Goal: Task Accomplishment & Management: Manage account settings

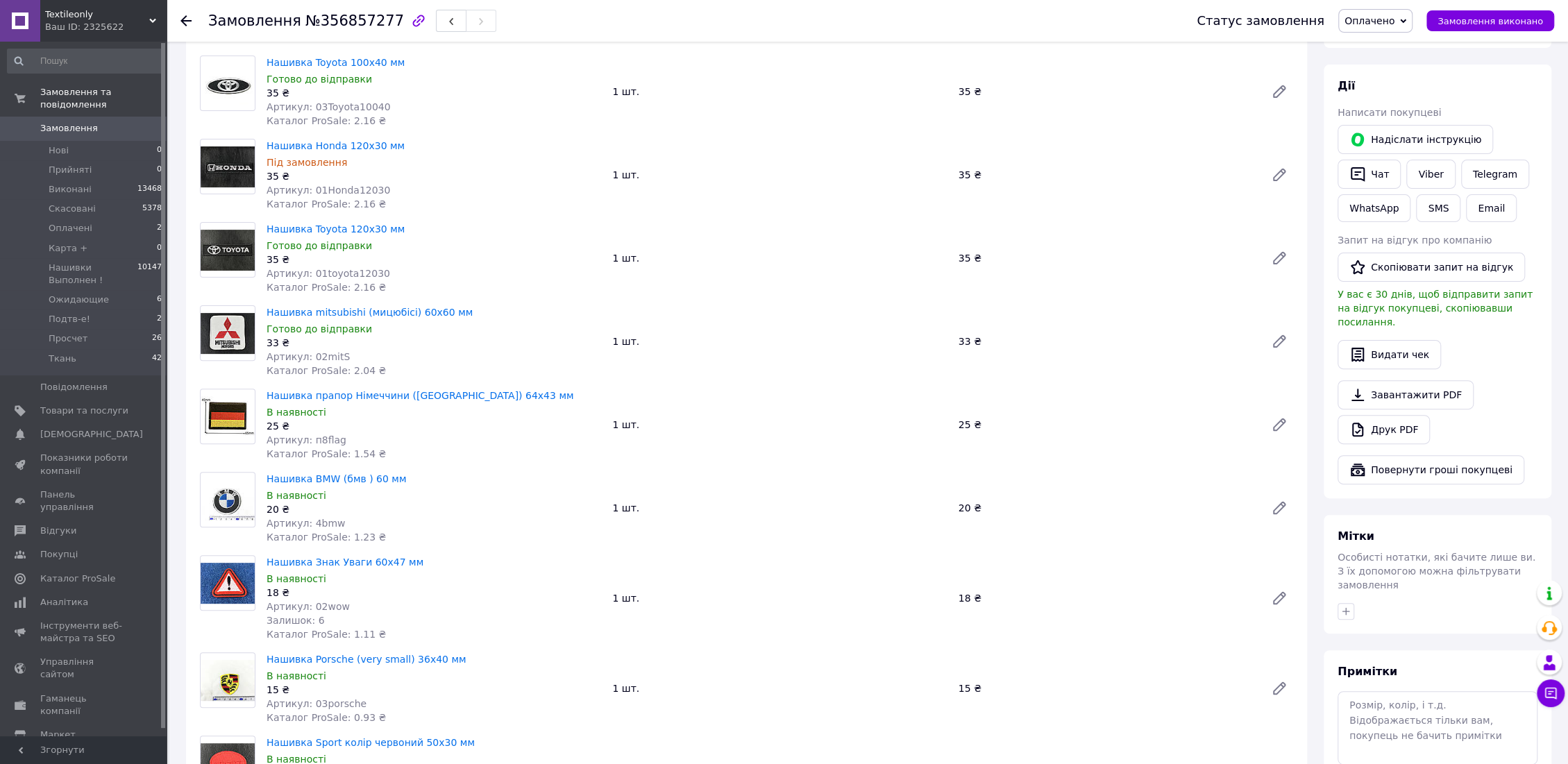
scroll to position [308, 0]
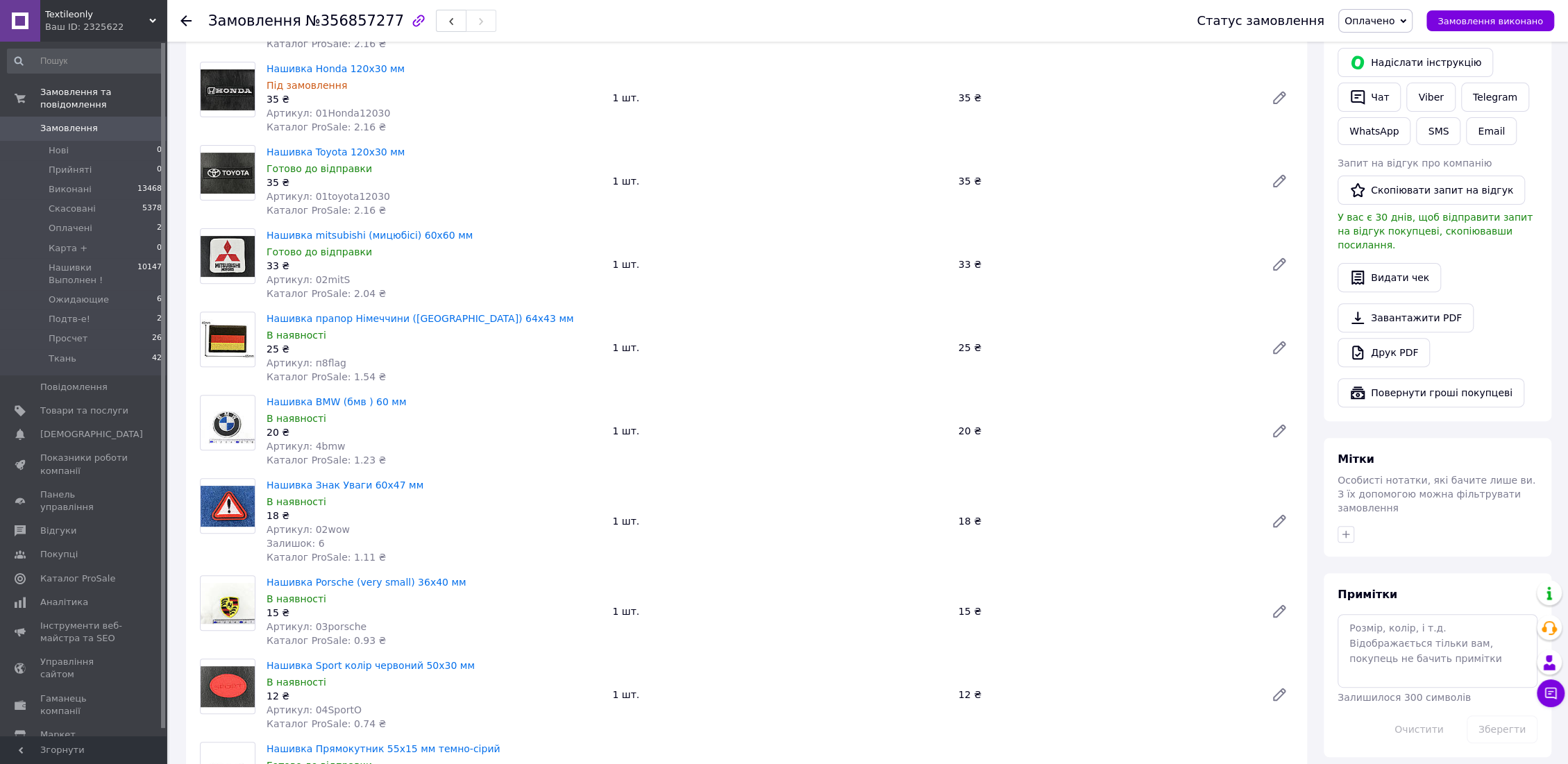
click at [300, 542] on span "Залишок: 6" at bounding box center [296, 544] width 58 height 11
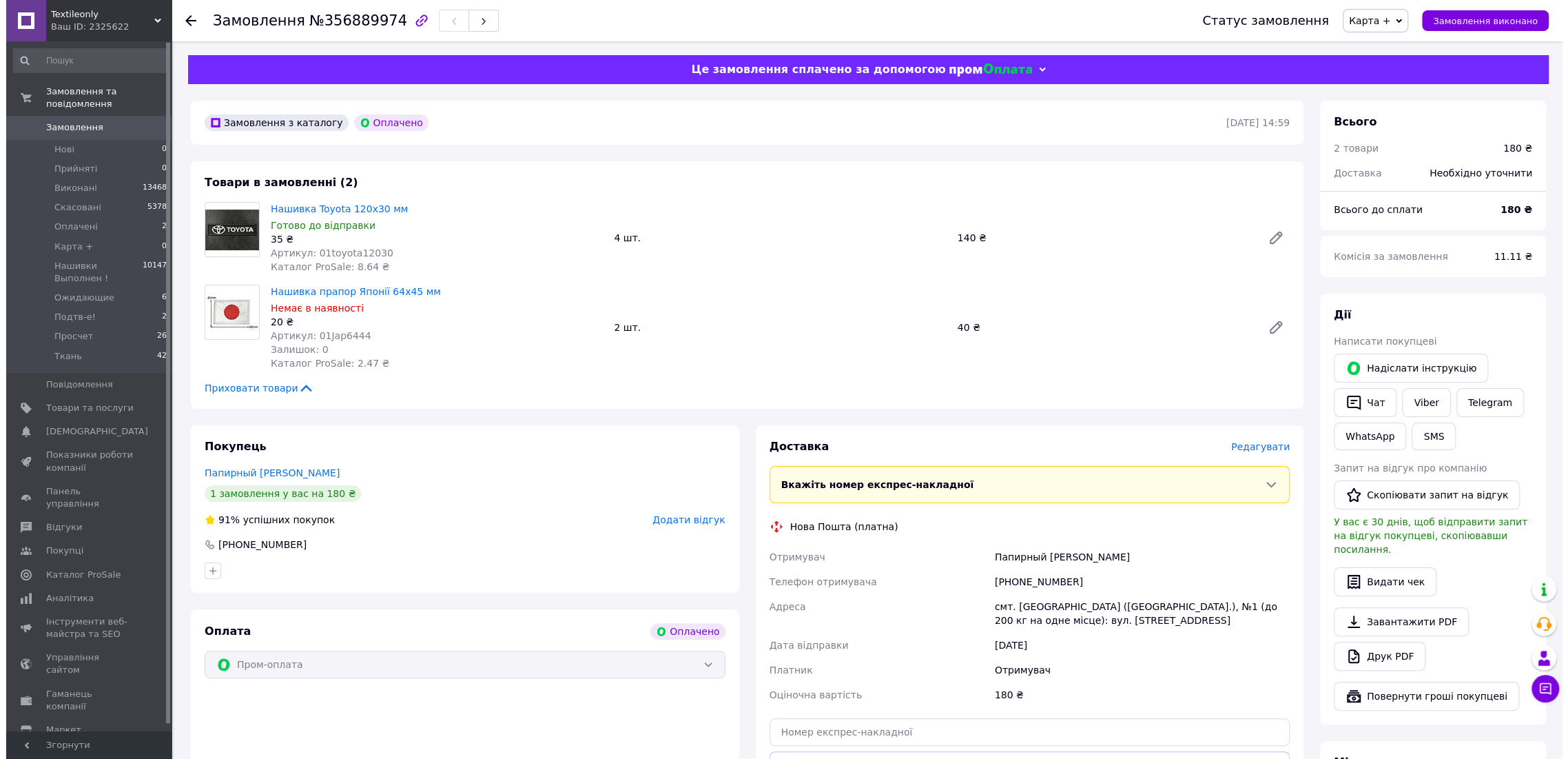
scroll to position [153, 0]
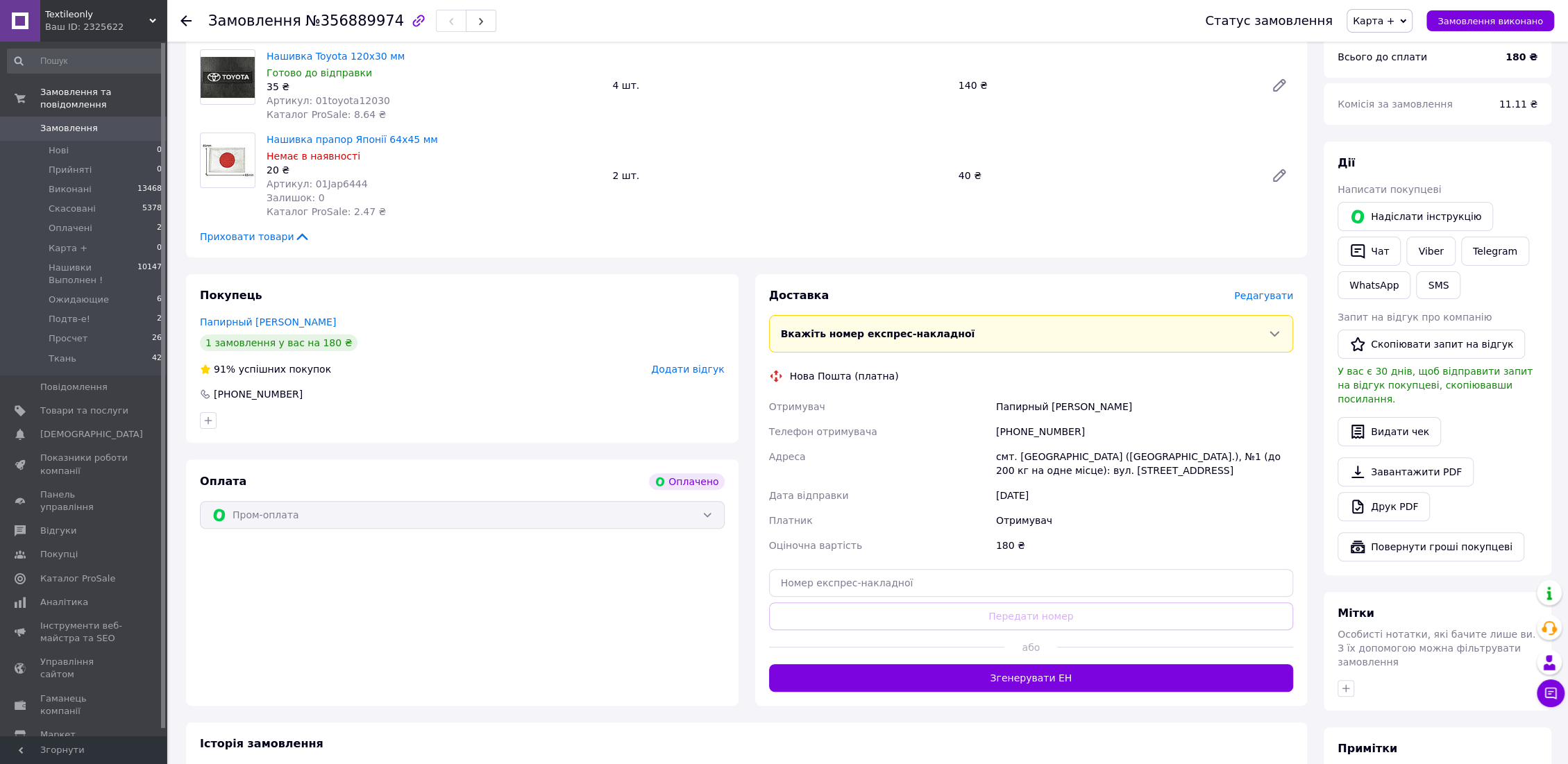
click at [1255, 298] on span "Редагувати" at bounding box center [1264, 296] width 59 height 11
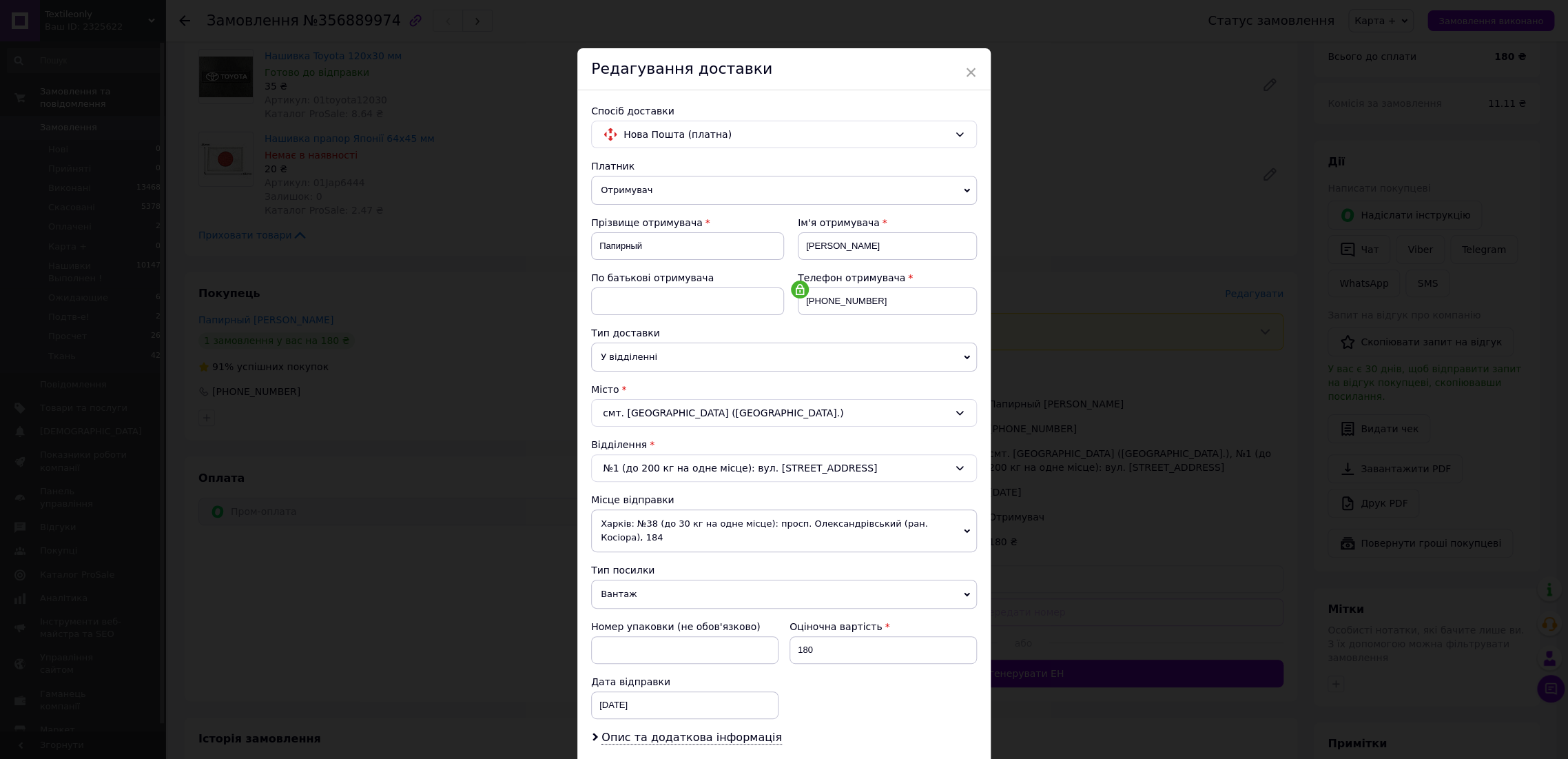
scroll to position [154, 0]
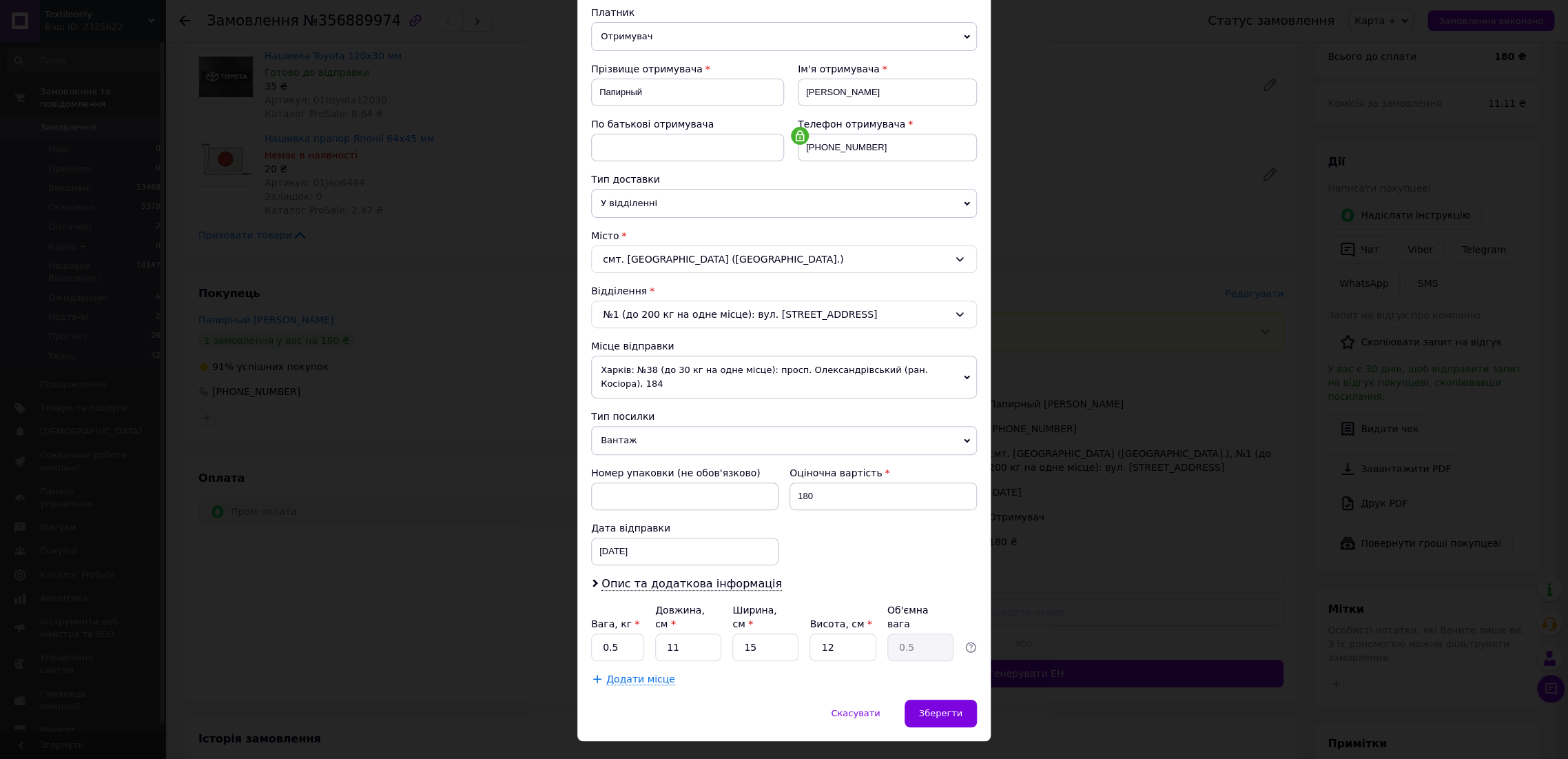
click at [676, 426] on span "Вантаж" at bounding box center [784, 440] width 386 height 29
click at [666, 457] on li "Документи" at bounding box center [784, 467] width 386 height 20
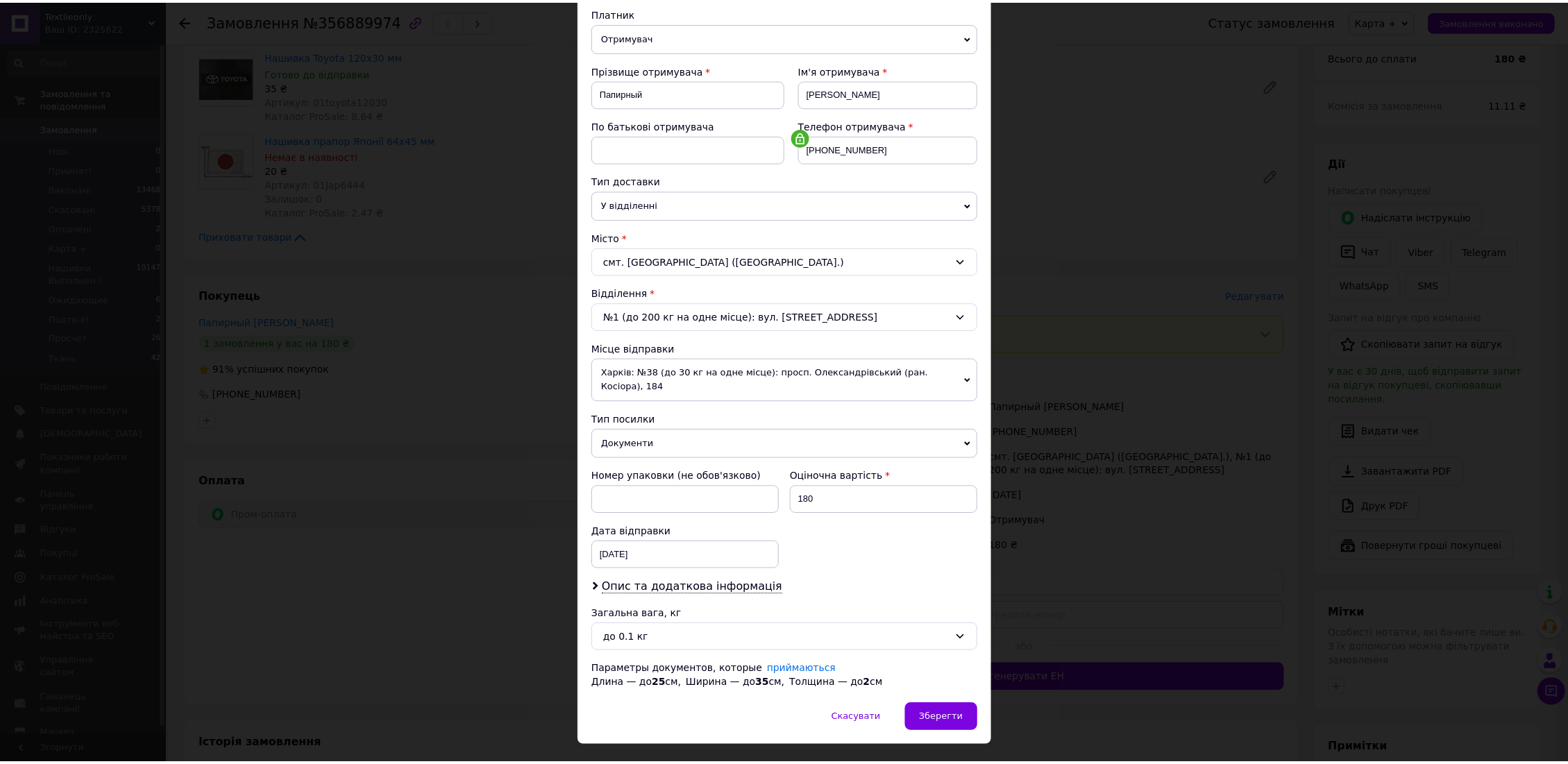
scroll to position [168, 0]
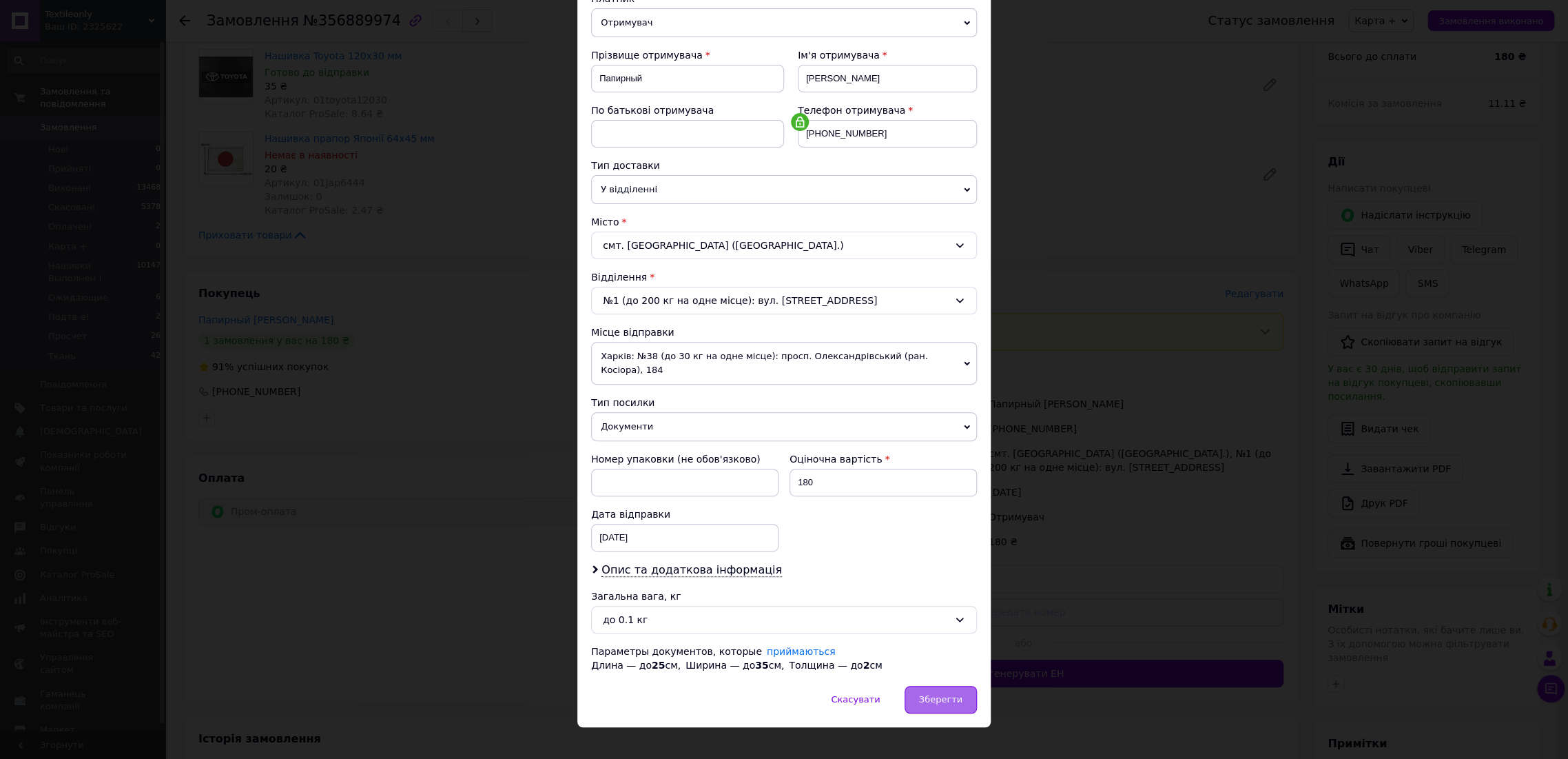
click at [945, 694] on span "Зберегти" at bounding box center [941, 699] width 44 height 11
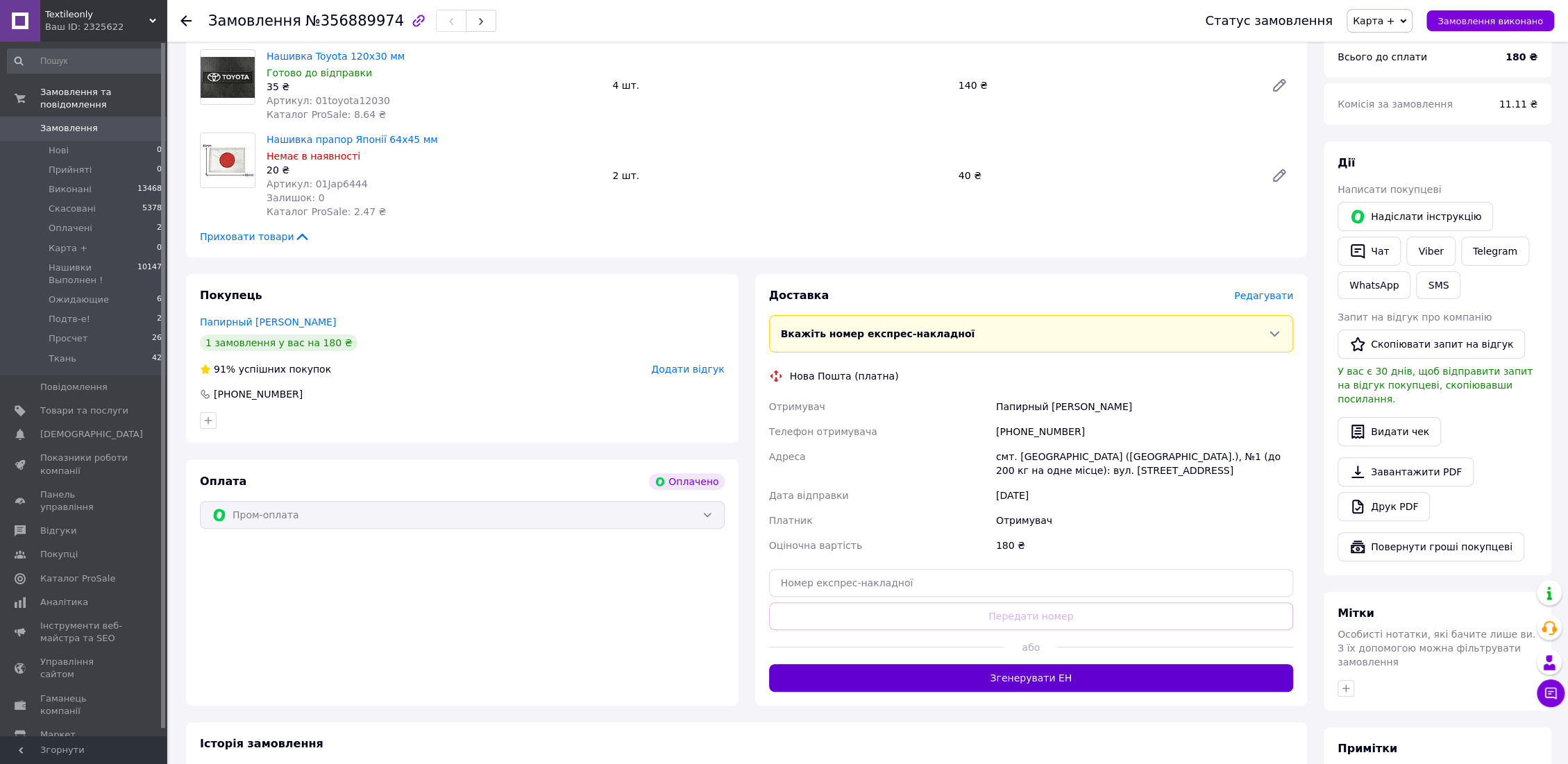
click at [1066, 673] on button "Згенерувати ЕН" at bounding box center [1032, 677] width 525 height 28
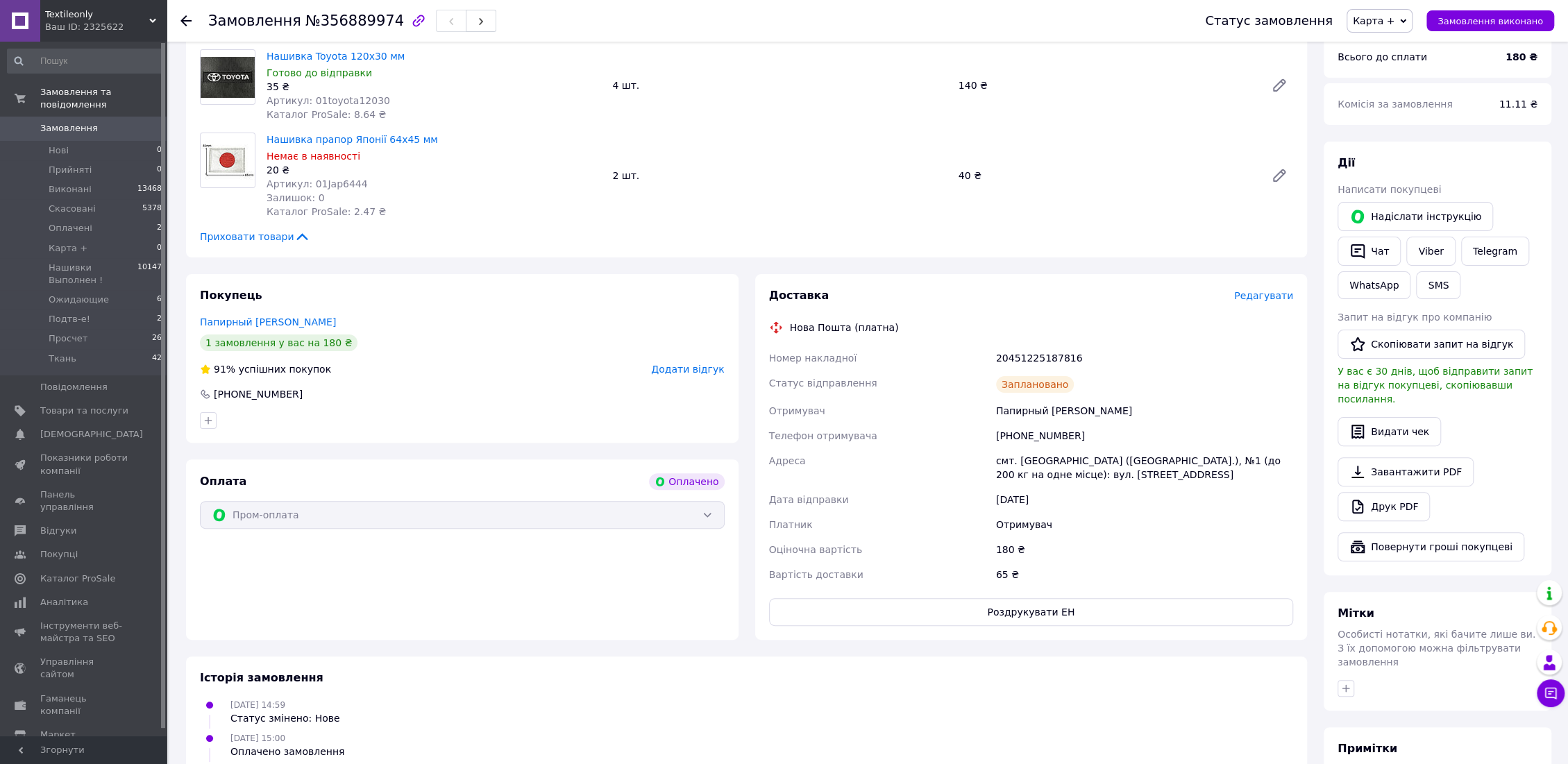
scroll to position [0, 0]
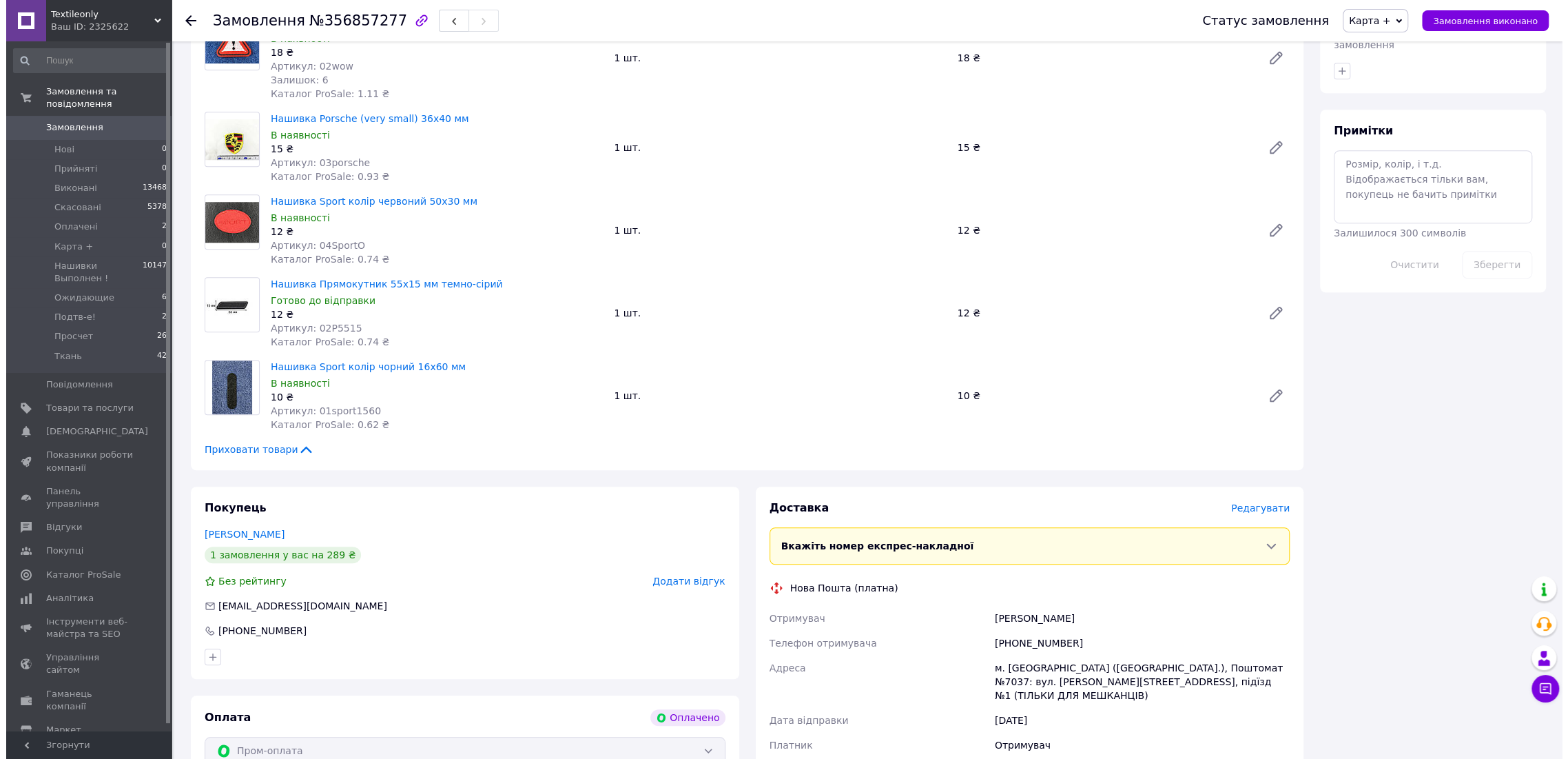
scroll to position [919, 0]
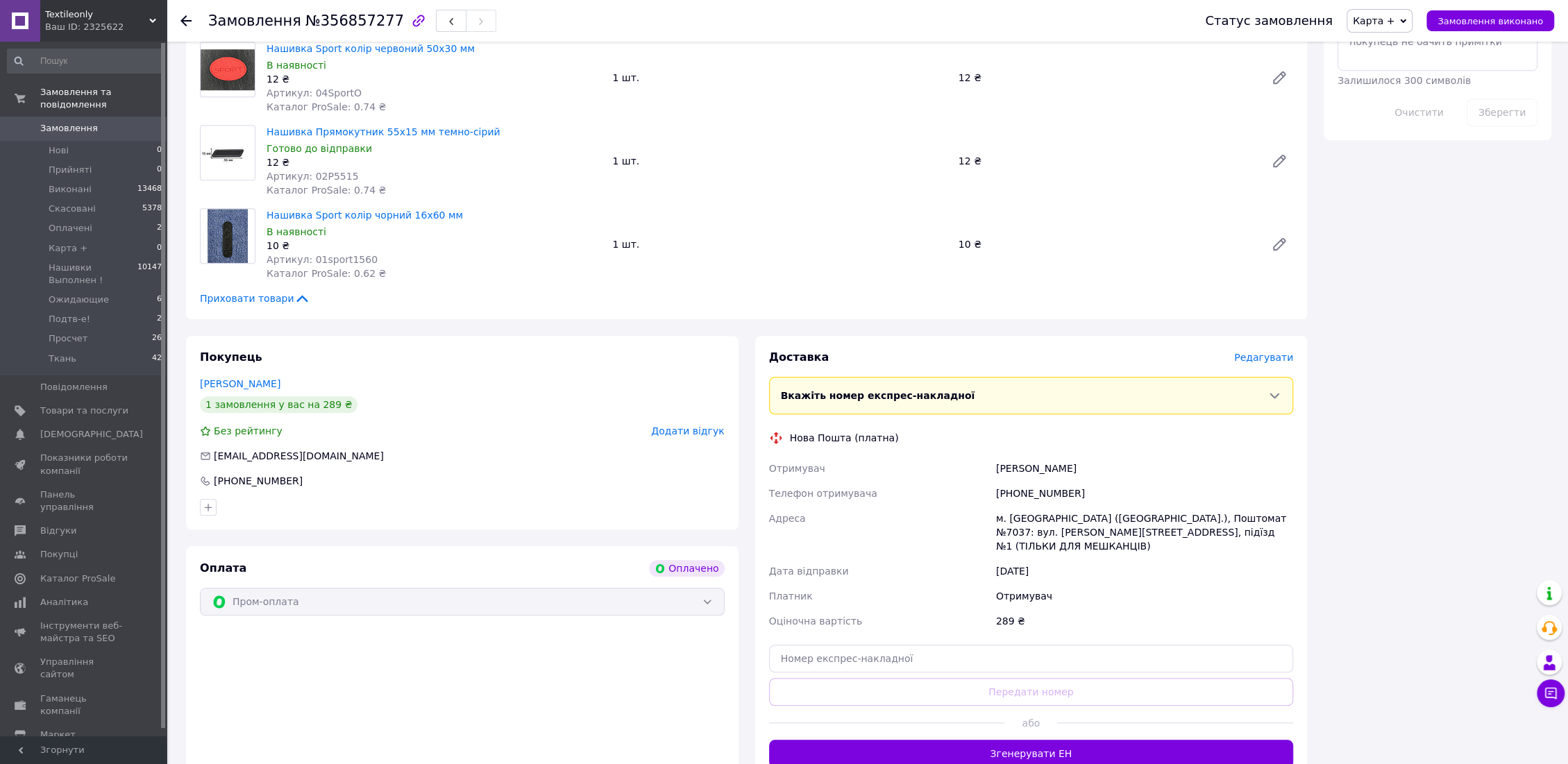
click at [1269, 355] on span "Редагувати" at bounding box center [1264, 357] width 59 height 11
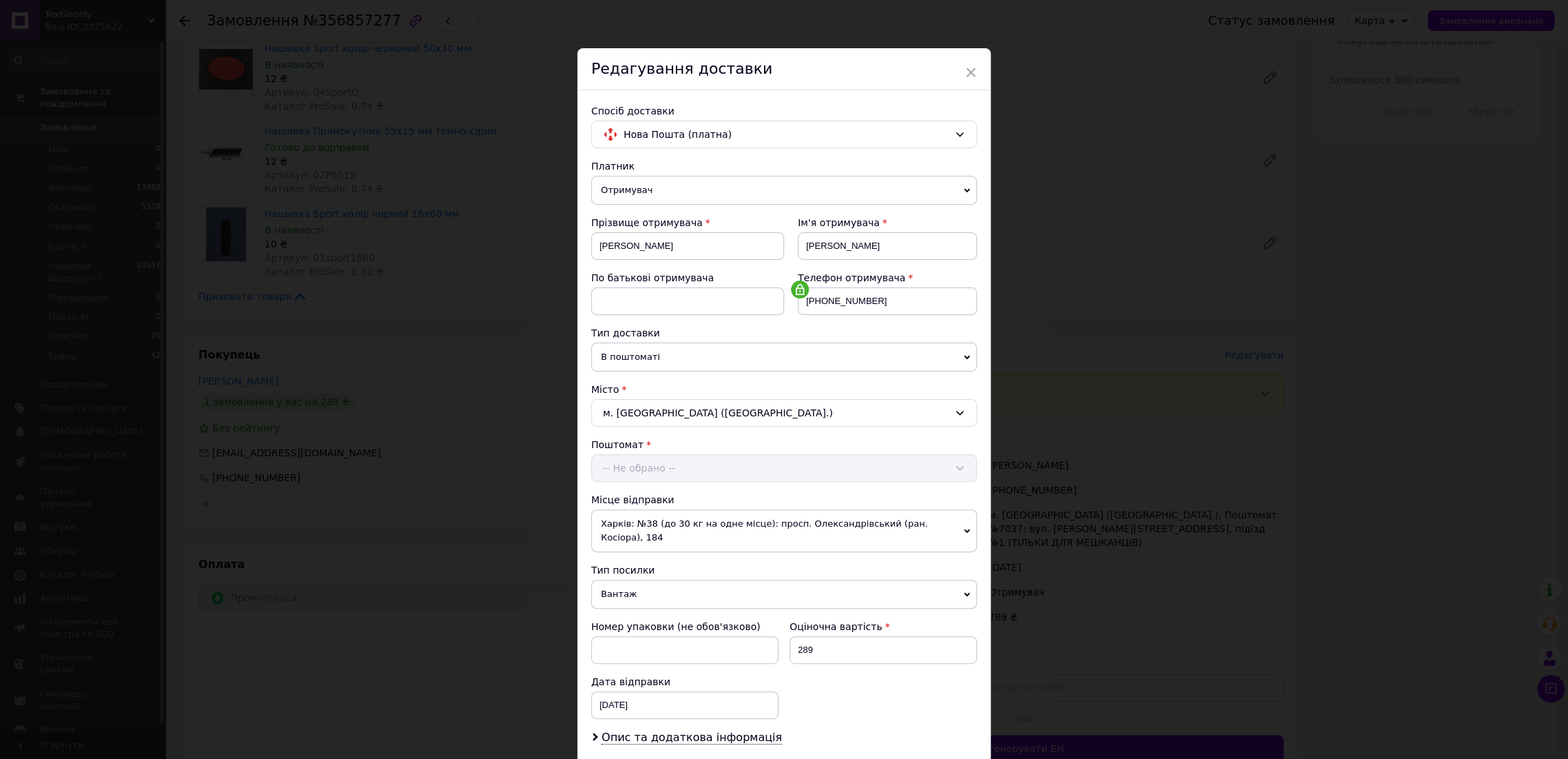
scroll to position [154, 0]
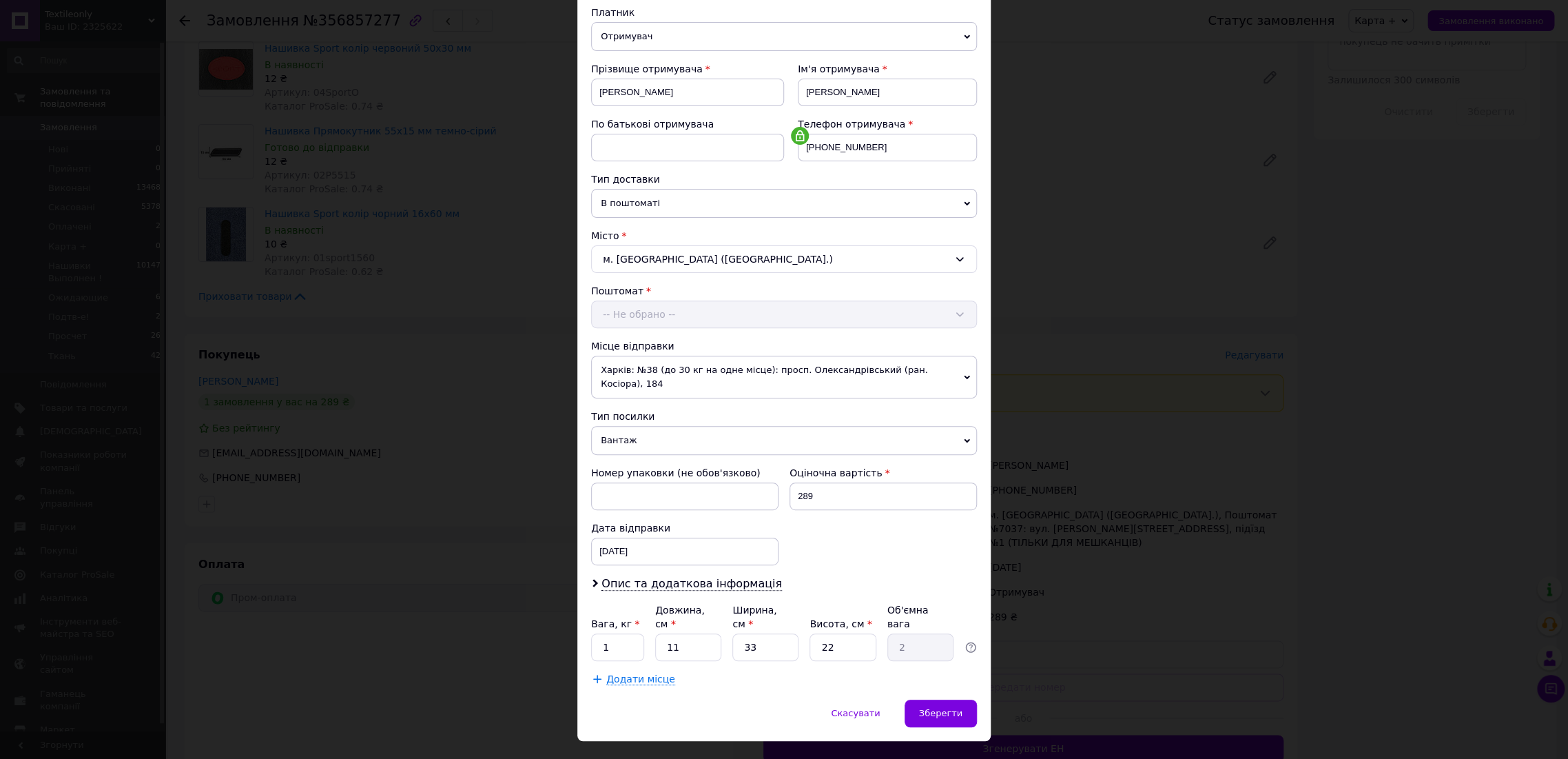
click at [647, 429] on span "Вантаж" at bounding box center [784, 440] width 386 height 29
click at [639, 458] on li "Документи" at bounding box center [784, 467] width 386 height 20
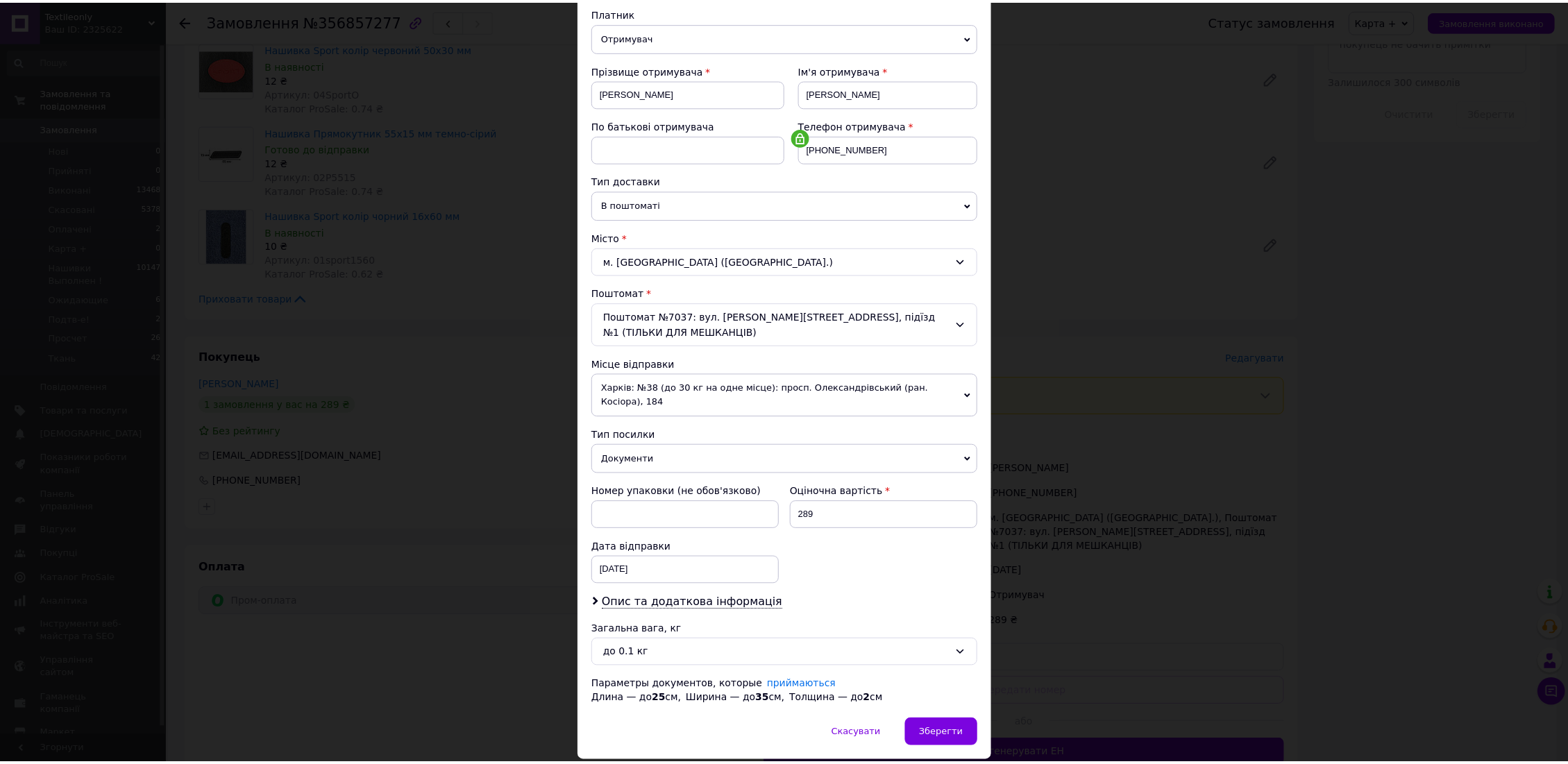
scroll to position [184, 0]
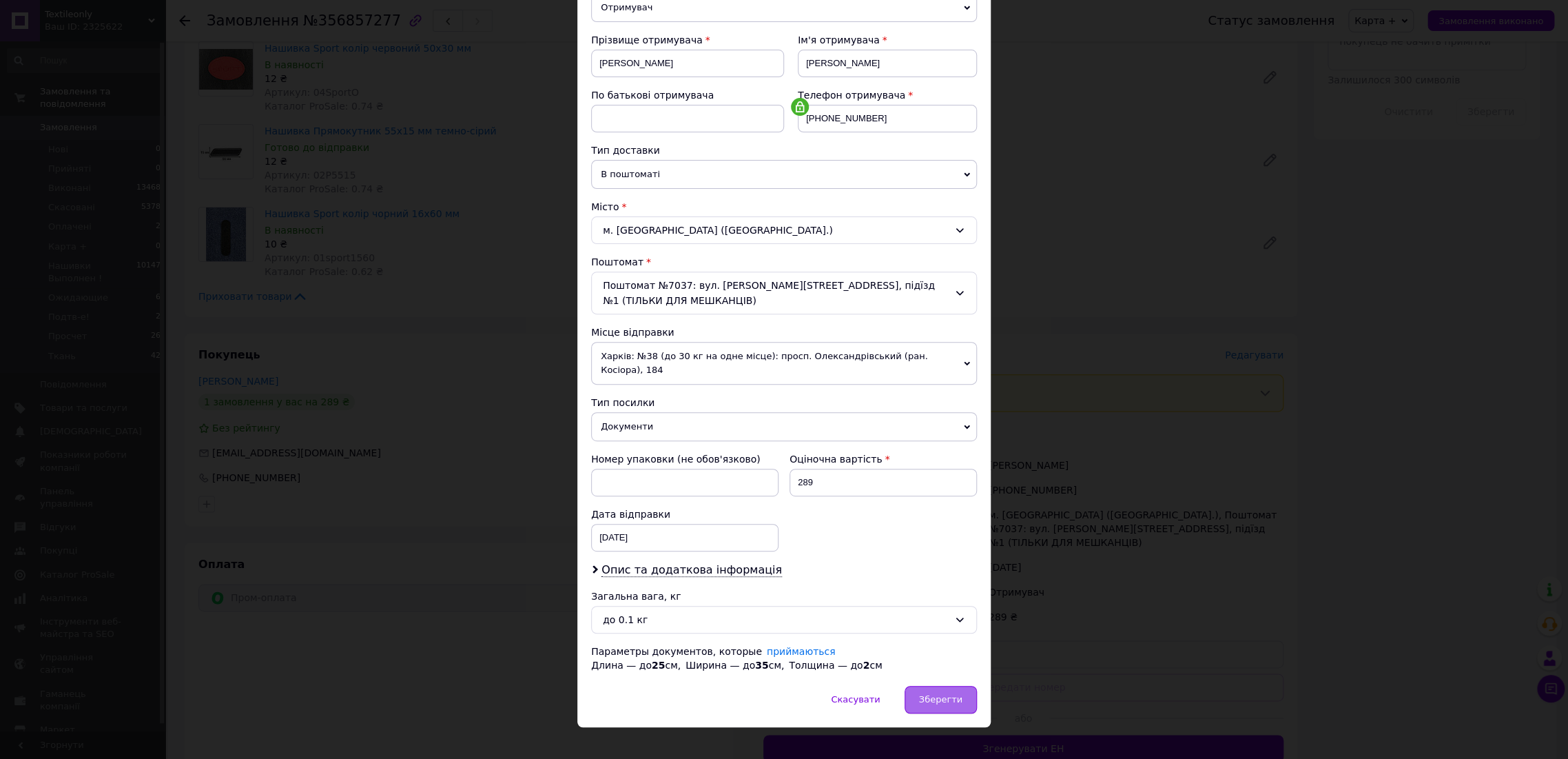
click at [935, 694] on span "Зберегти" at bounding box center [941, 699] width 44 height 11
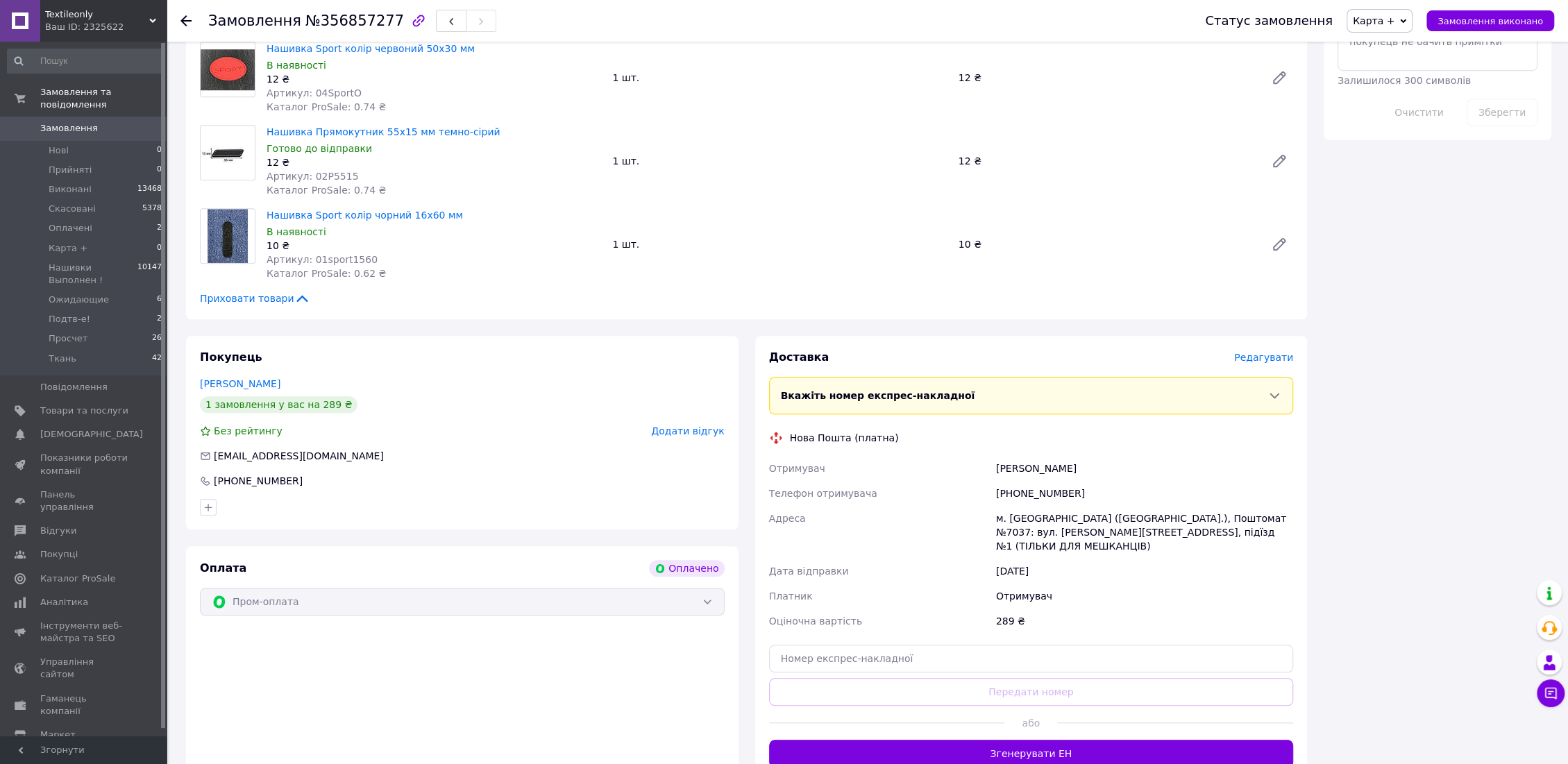
scroll to position [1156, 0]
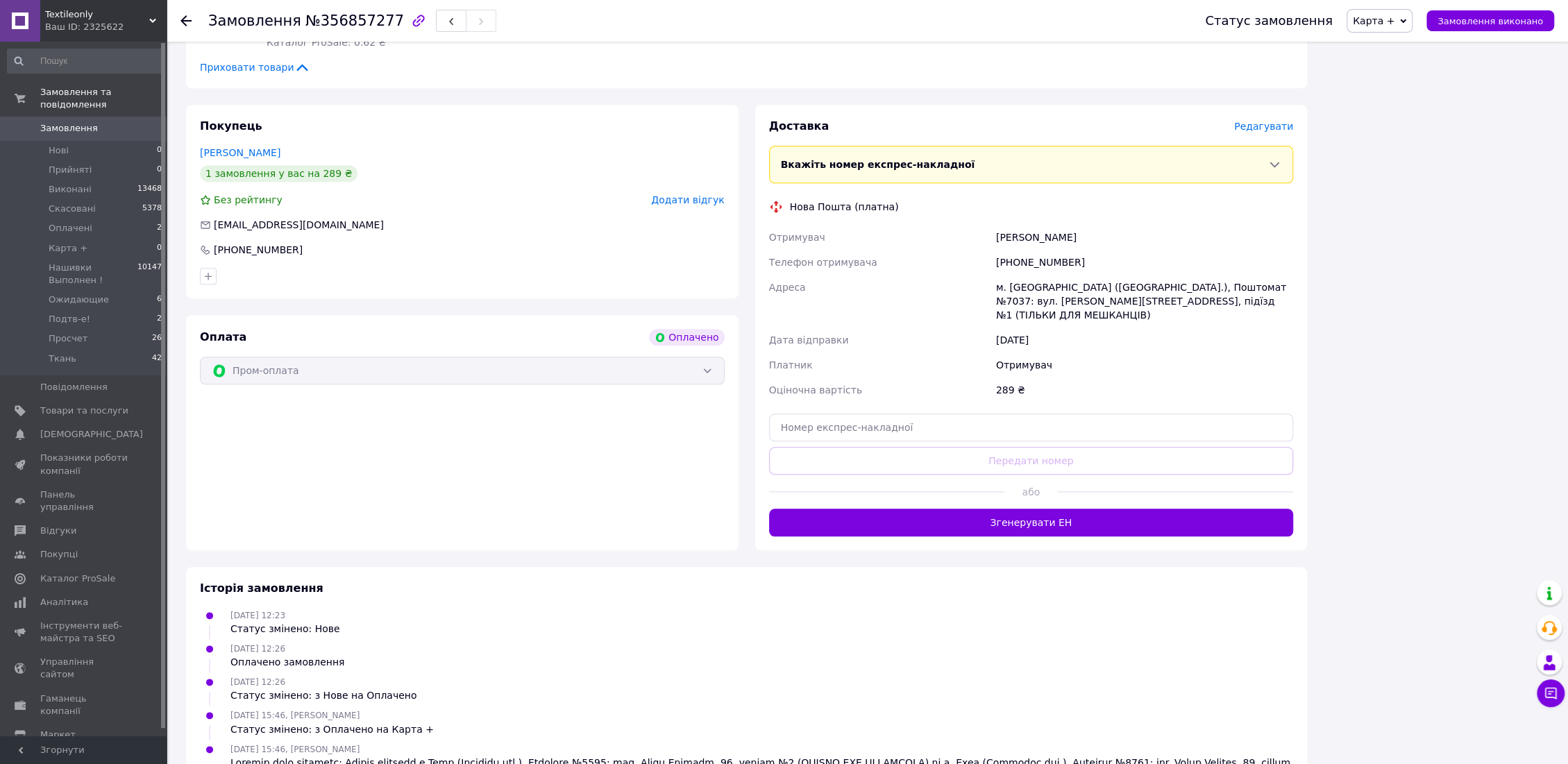
click at [1259, 112] on div "Доставка Редагувати Вкажіть номер експрес-накладної Обов'язково введіть номер е…" at bounding box center [1031, 327] width 553 height 446
click at [1260, 112] on div "Доставка Редагувати Вкажіть номер експрес-накладної Обов'язково введіть номер е…" at bounding box center [1031, 327] width 553 height 446
click at [1266, 137] on div "Доставка Редагувати Вкажіть номер експрес-накладної Обов'язково введіть номер е…" at bounding box center [1032, 328] width 525 height 418
click at [1266, 124] on span "Редагувати" at bounding box center [1264, 127] width 59 height 11
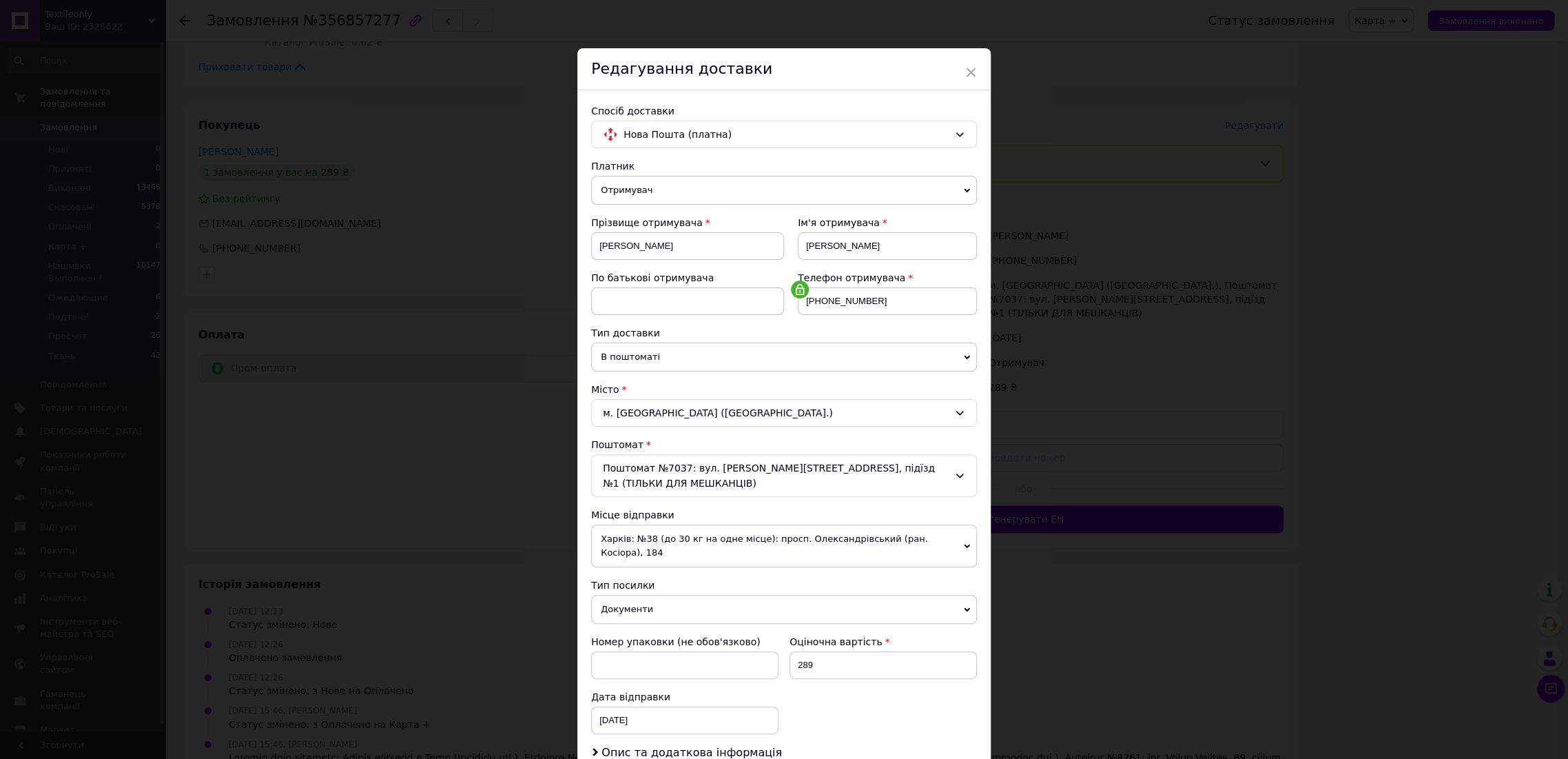
click at [1185, 607] on div "× Редагування доставки Спосіб доставки Нова Пошта (платна) Платник Отримувач Ві…" at bounding box center [784, 379] width 1568 height 759
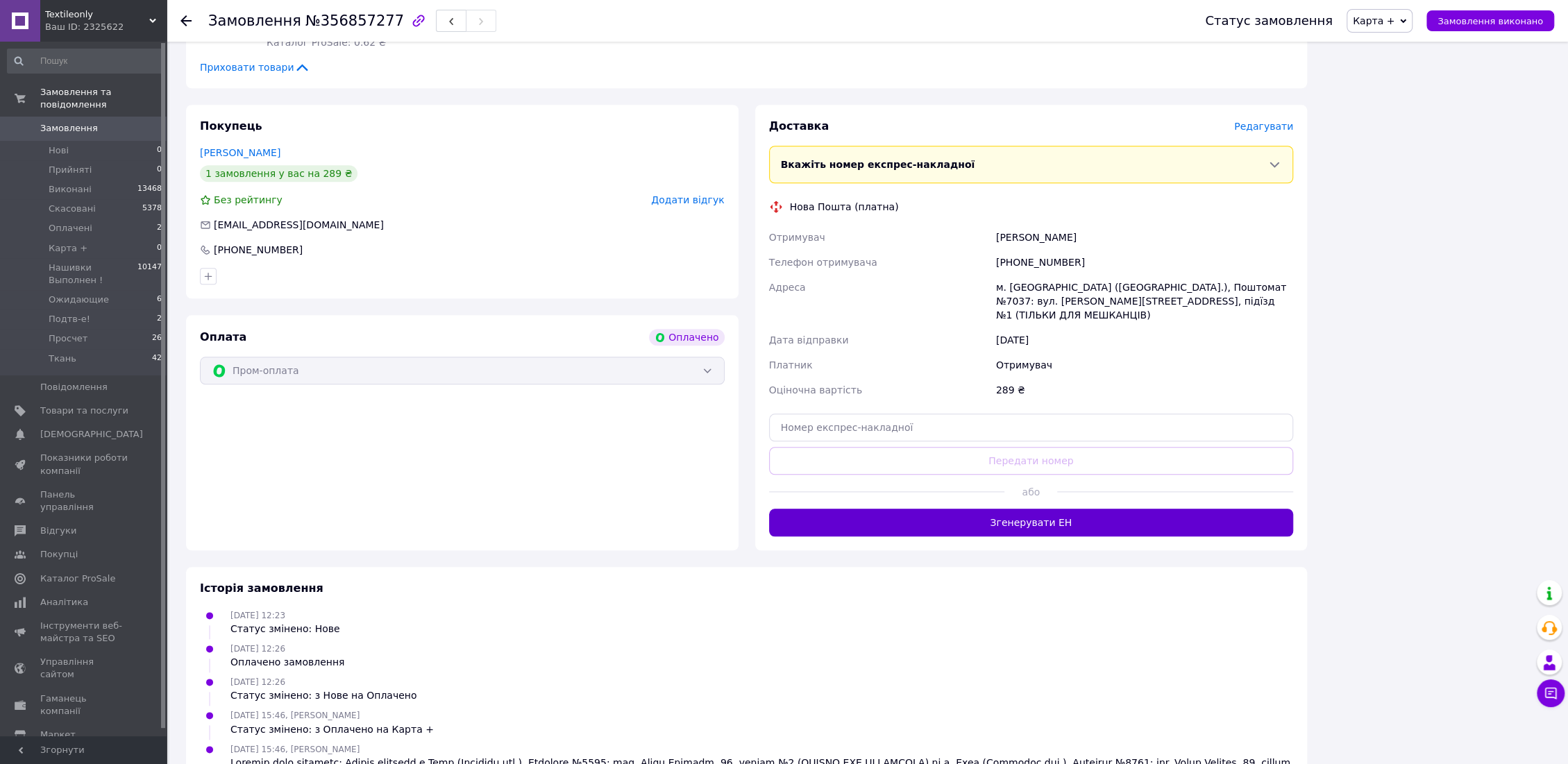
click at [1070, 509] on button "Згенерувати ЕН" at bounding box center [1032, 522] width 525 height 28
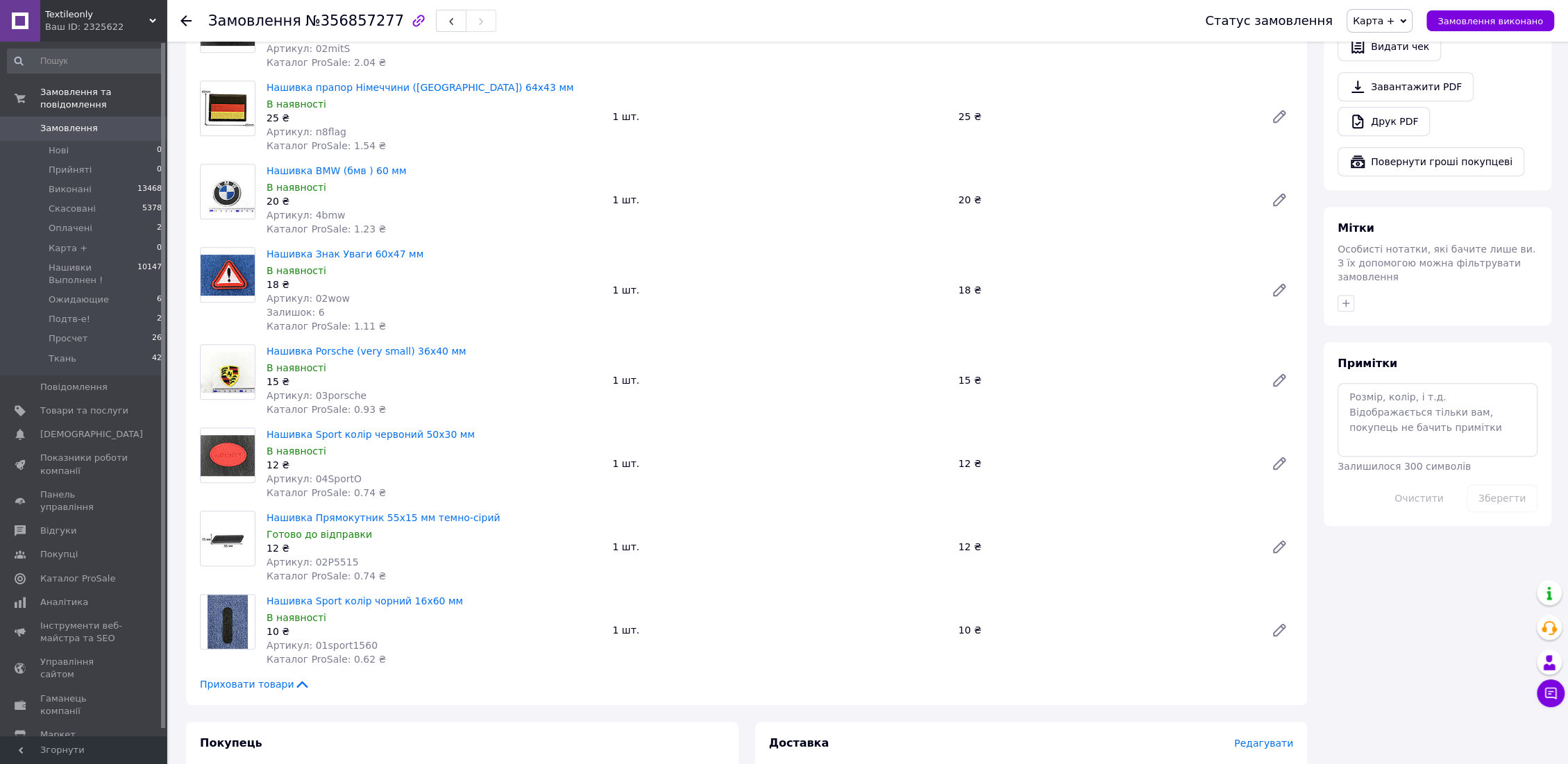
scroll to position [231, 0]
